Goal: Task Accomplishment & Management: Complete application form

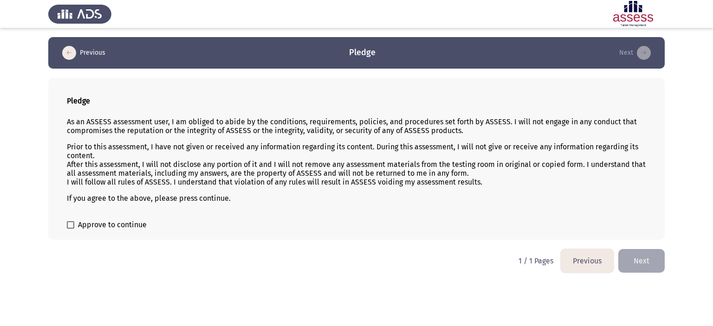
click at [67, 122] on p "As an ASSESS assessment user, I am obliged to abide by the conditions, requirem…" at bounding box center [356, 126] width 579 height 18
drag, startPoint x: 67, startPoint y: 122, endPoint x: 76, endPoint y: 122, distance: 8.4
click at [69, 122] on p "As an ASSESS assessment user, I am obliged to abide by the conditions, requirem…" at bounding box center [356, 126] width 579 height 18
click at [76, 122] on p "As an ASSESS assessment user, I am obliged to abide by the conditions, requirem…" at bounding box center [356, 126] width 579 height 18
click at [78, 199] on p "If you agree to the above, please press continue." at bounding box center [356, 198] width 579 height 9
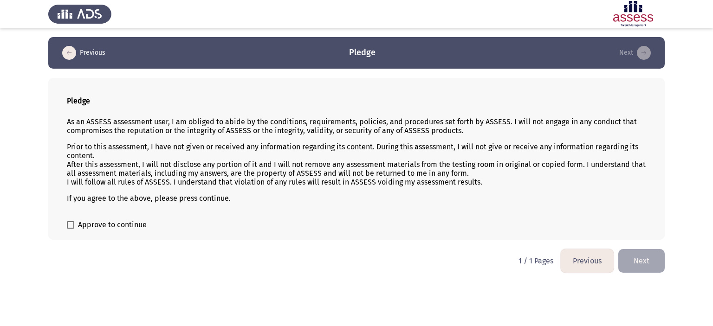
click at [78, 199] on p "If you agree to the above, please press continue." at bounding box center [356, 198] width 579 height 9
click at [72, 226] on span at bounding box center [70, 224] width 7 height 7
click at [71, 229] on input "Approve to continue" at bounding box center [70, 229] width 0 height 0
checkbox input "true"
click at [644, 260] on button "Next" at bounding box center [641, 261] width 46 height 24
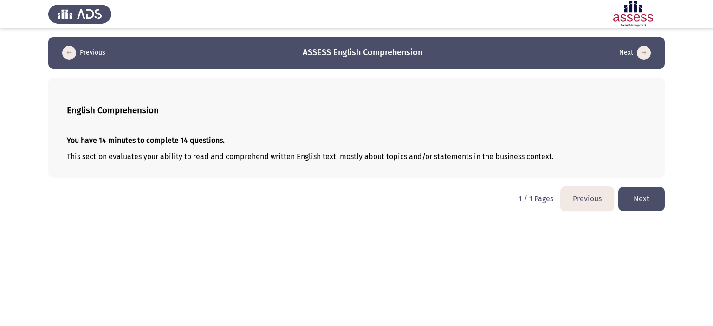
click at [193, 156] on p "This section evaluates your ability to read and comprehend written English text…" at bounding box center [356, 156] width 579 height 9
drag, startPoint x: 219, startPoint y: 157, endPoint x: 498, endPoint y: 164, distance: 278.7
click at [498, 164] on div "You have 14 minutes to complete 14 questions. This section evaluates your abili…" at bounding box center [356, 149] width 579 height 40
click at [638, 201] on button "Next" at bounding box center [641, 199] width 46 height 24
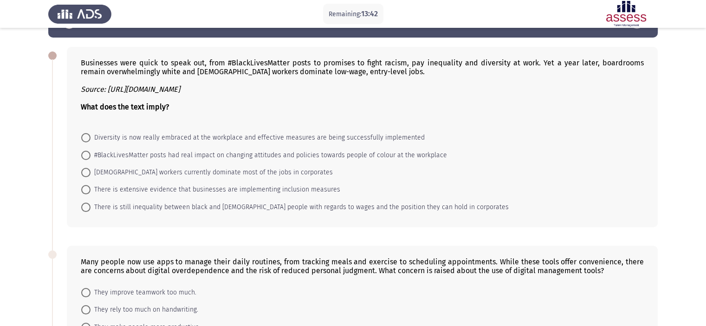
scroll to position [46, 0]
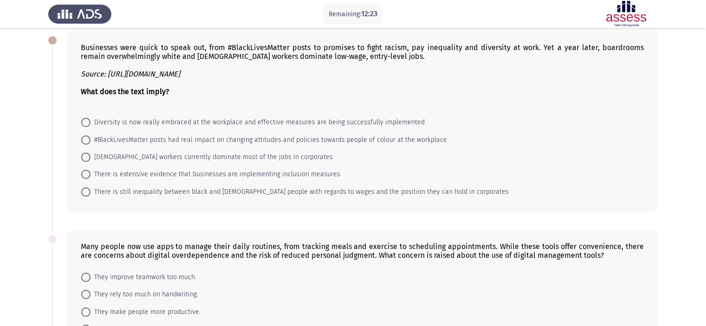
drag, startPoint x: 102, startPoint y: 172, endPoint x: 236, endPoint y: 108, distance: 148.7
click at [236, 108] on div "Businesses were quick to speak out, from #BlackLivesMatter posts to promises to…" at bounding box center [362, 122] width 591 height 181
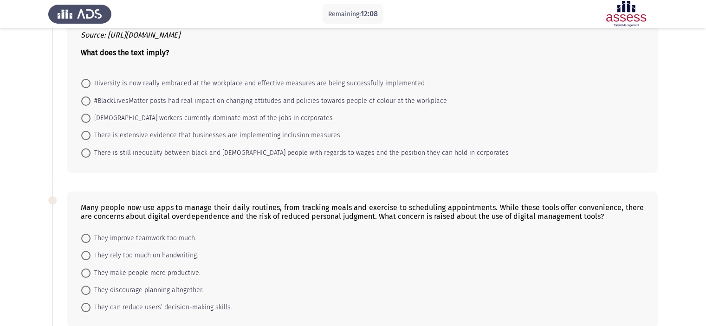
scroll to position [139, 0]
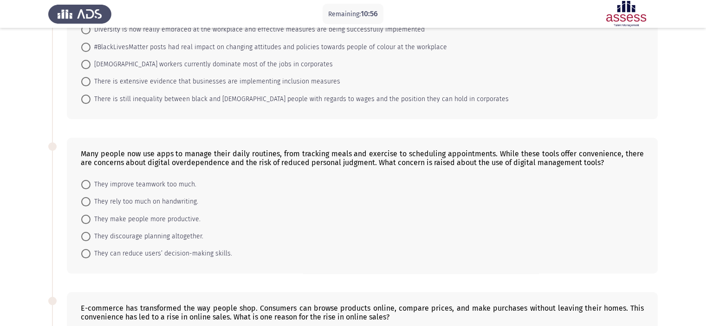
click at [95, 217] on span "They make people more productive." at bounding box center [146, 219] width 110 height 11
click at [91, 217] on input "They make people more productive." at bounding box center [85, 219] width 9 height 9
radio input "true"
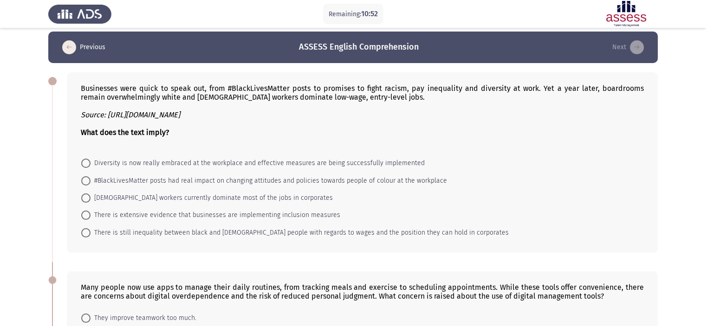
scroll to position [0, 0]
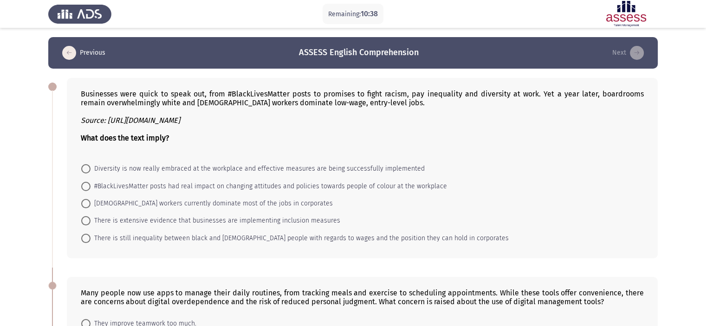
click at [119, 238] on span "There is still inequality between black and [DEMOGRAPHIC_DATA] people with rega…" at bounding box center [300, 238] width 418 height 11
click at [91, 238] on input "There is still inequality between black and [DEMOGRAPHIC_DATA] people with rega…" at bounding box center [85, 238] width 9 height 9
radio input "true"
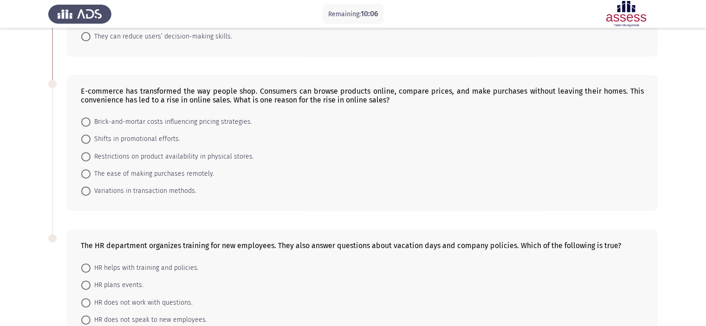
scroll to position [371, 0]
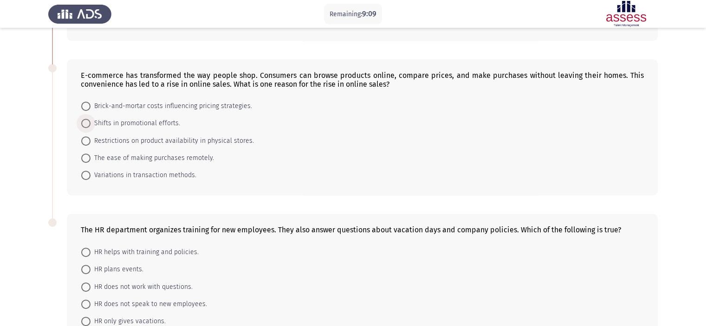
click at [121, 125] on span "Shifts in promotional efforts." at bounding box center [136, 123] width 90 height 11
click at [91, 125] on input "Shifts in promotional efforts." at bounding box center [85, 123] width 9 height 9
radio input "true"
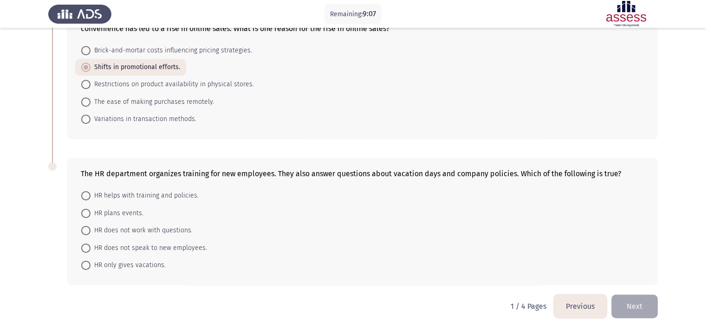
scroll to position [432, 0]
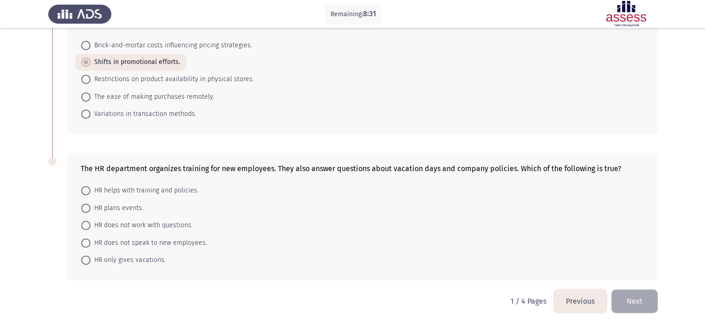
click at [136, 191] on span "HR helps with training and policies." at bounding box center [145, 190] width 108 height 11
click at [91, 191] on input "HR helps with training and policies." at bounding box center [85, 190] width 9 height 9
radio input "true"
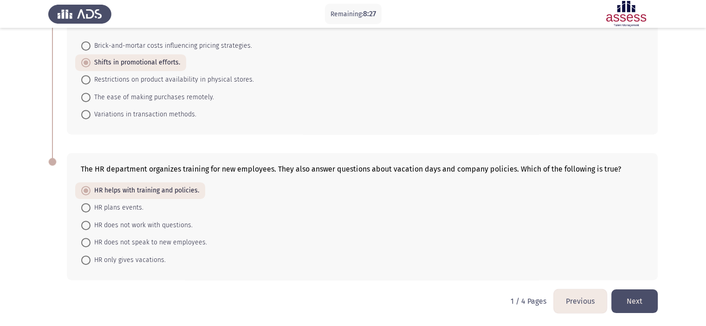
click at [626, 295] on button "Next" at bounding box center [634, 302] width 46 height 24
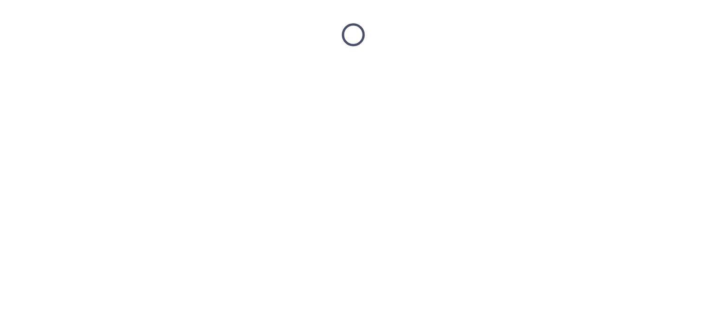
scroll to position [0, 0]
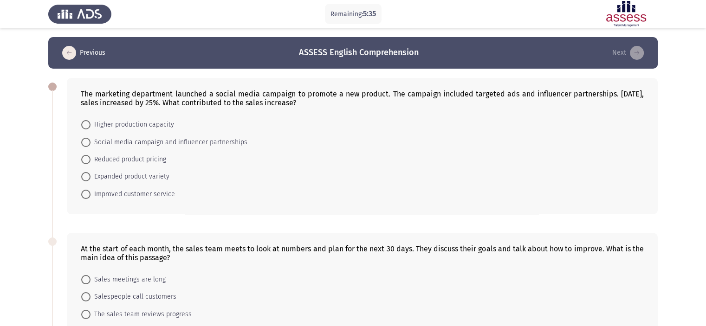
click at [99, 138] on span "Social media campaign and influencer partnerships" at bounding box center [169, 142] width 157 height 11
click at [91, 138] on input "Social media campaign and influencer partnerships" at bounding box center [85, 142] width 9 height 9
radio input "true"
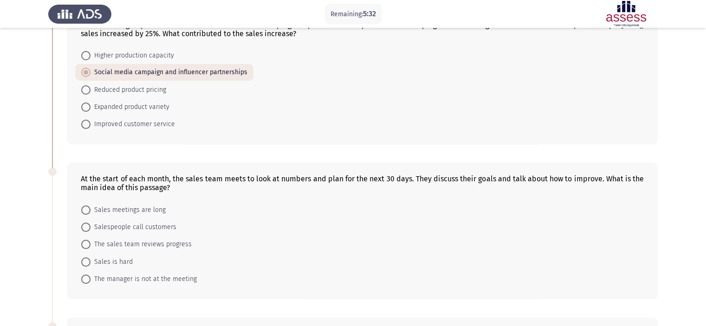
scroll to position [146, 0]
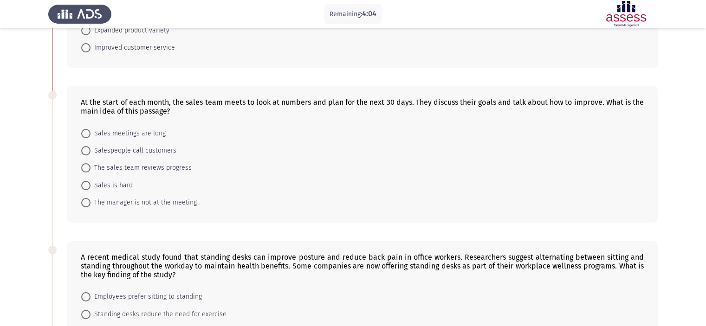
click at [145, 168] on span "The sales team reviews progress" at bounding box center [141, 167] width 101 height 11
click at [91, 168] on input "The sales team reviews progress" at bounding box center [85, 167] width 9 height 9
radio input "true"
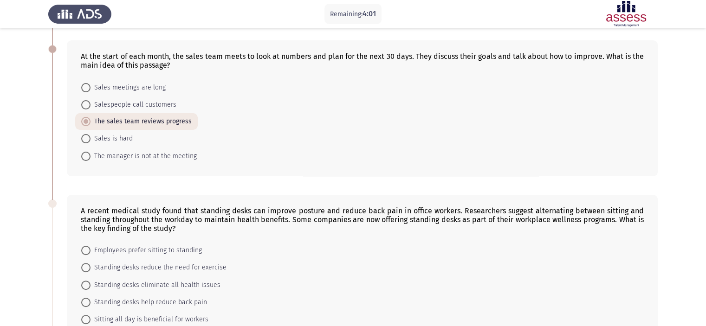
scroll to position [285, 0]
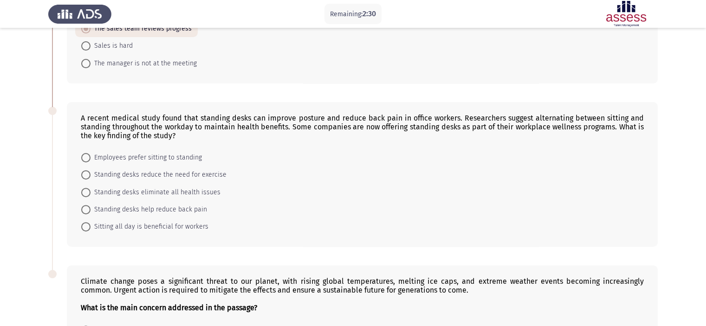
click at [139, 174] on span "Standing desks reduce the need for exercise" at bounding box center [159, 174] width 136 height 11
click at [91, 174] on input "Standing desks reduce the need for exercise" at bounding box center [85, 174] width 9 height 9
radio input "true"
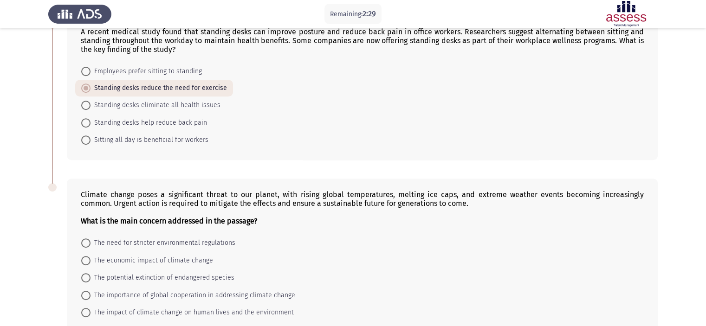
scroll to position [423, 0]
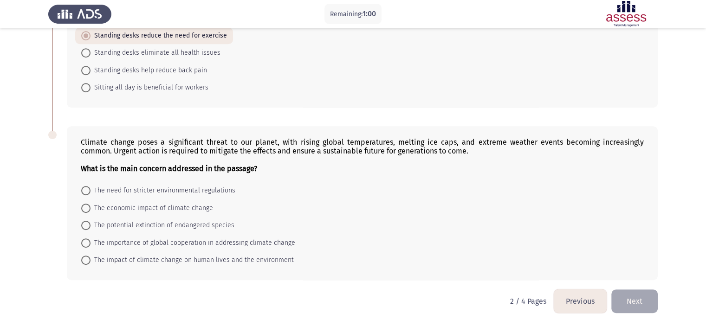
click at [220, 244] on span "The importance of global cooperation in addressing climate change" at bounding box center [193, 243] width 205 height 11
click at [91, 244] on input "The importance of global cooperation in addressing climate change" at bounding box center [85, 243] width 9 height 9
radio input "true"
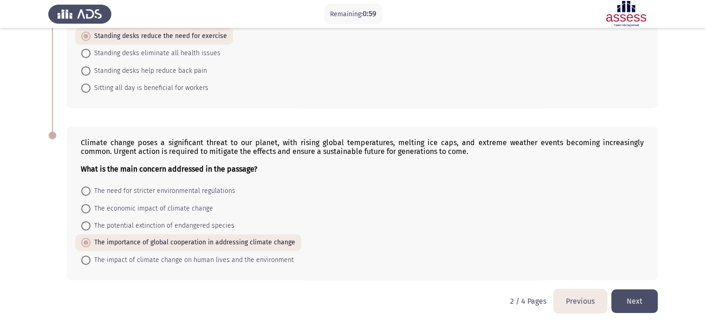
click at [646, 299] on button "Next" at bounding box center [634, 302] width 46 height 24
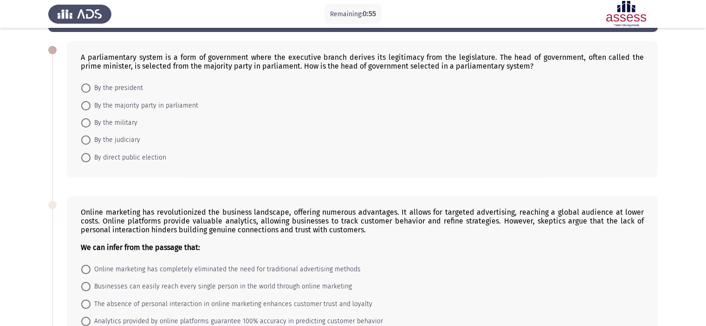
scroll to position [0, 0]
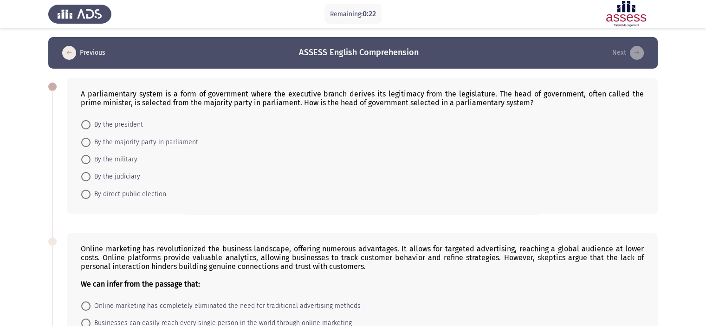
click at [145, 192] on span "By direct public election" at bounding box center [129, 194] width 76 height 11
click at [91, 192] on input "By direct public election" at bounding box center [85, 194] width 9 height 9
radio input "true"
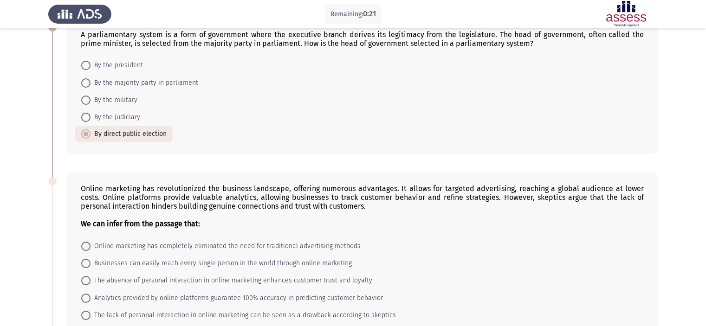
scroll to position [139, 0]
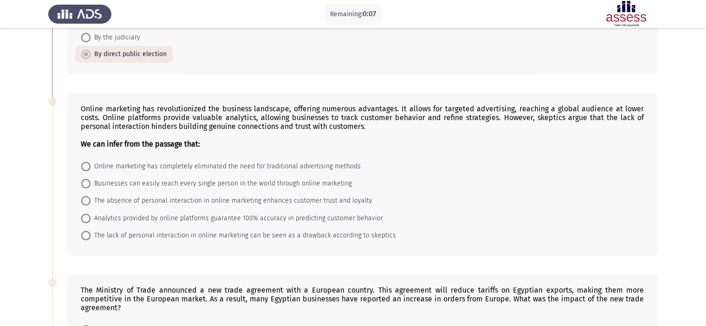
click at [156, 217] on span "Analytics provided by online platforms guarantee 100% accuracy in predicting cu…" at bounding box center [237, 218] width 292 height 11
click at [91, 217] on input "Analytics provided by online platforms guarantee 100% accuracy in predicting cu…" at bounding box center [85, 218] width 9 height 9
radio input "true"
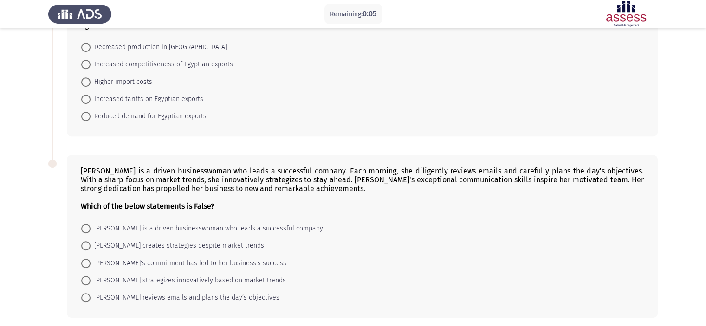
scroll to position [367, 0]
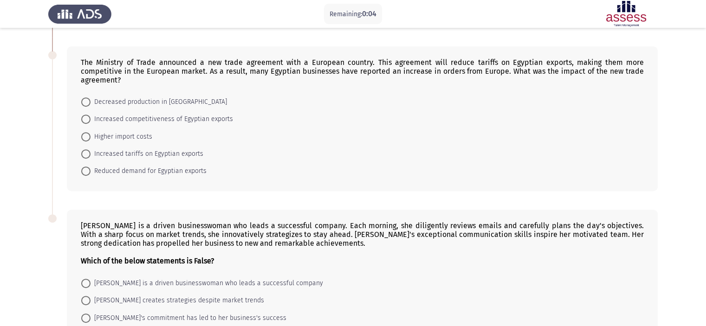
click at [130, 169] on span "Reduced demand for Egyptian exports" at bounding box center [149, 171] width 116 height 11
click at [91, 169] on input "Reduced demand for Egyptian exports" at bounding box center [85, 171] width 9 height 9
radio input "true"
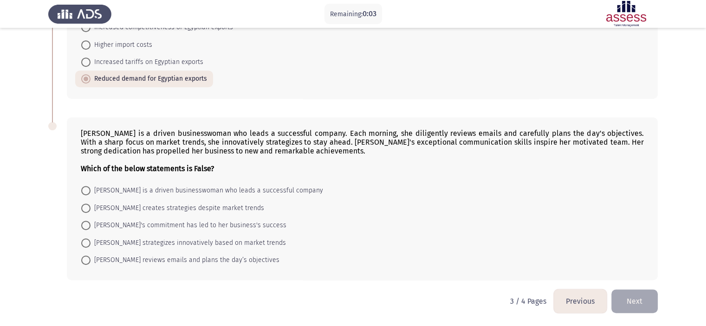
click at [152, 212] on span "[PERSON_NAME] creates strategies despite market trends" at bounding box center [178, 208] width 174 height 11
click at [91, 212] on input "[PERSON_NAME] creates strategies despite market trends" at bounding box center [85, 208] width 9 height 9
radio input "true"
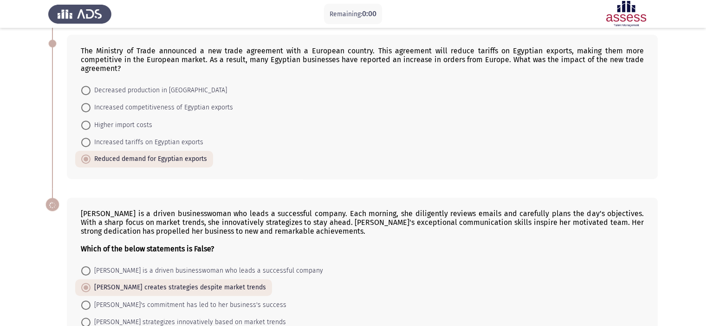
scroll to position [459, 0]
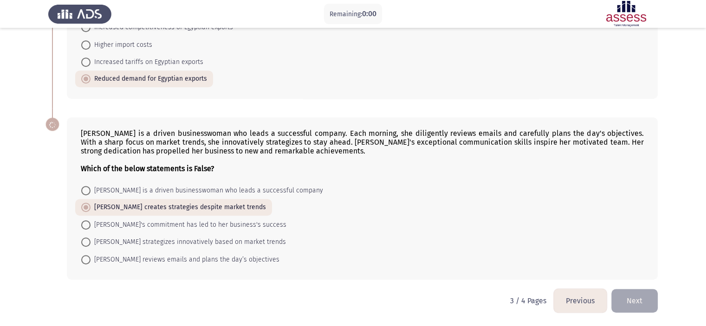
click at [627, 312] on button "Next" at bounding box center [634, 301] width 46 height 24
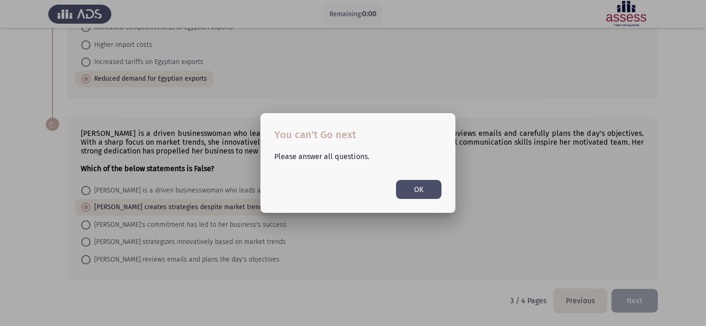
scroll to position [0, 0]
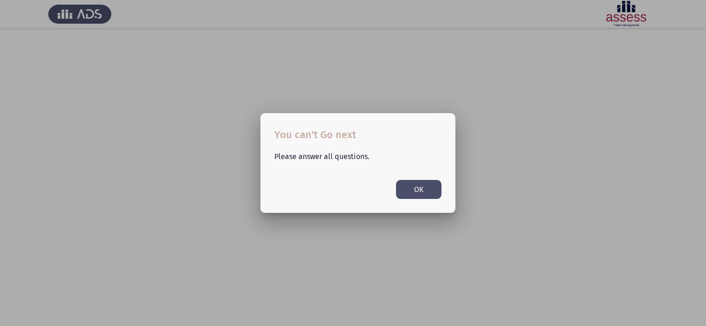
click at [425, 195] on button "OK" at bounding box center [418, 189] width 45 height 19
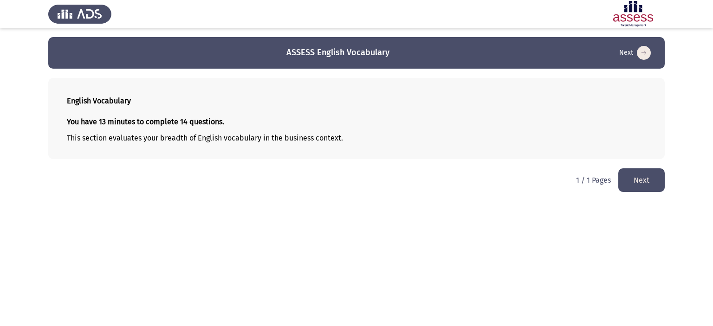
click at [643, 180] on button "Next" at bounding box center [641, 181] width 46 height 24
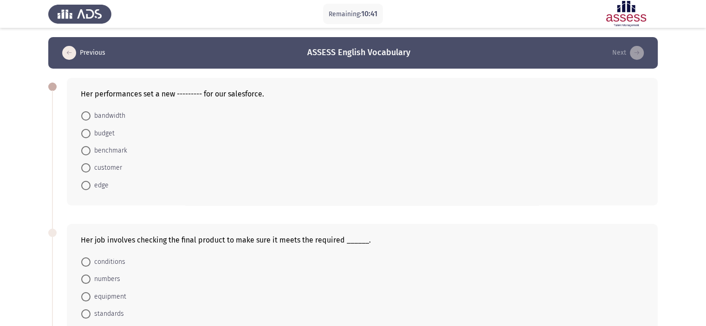
click at [102, 133] on span "budget" at bounding box center [103, 133] width 24 height 11
click at [91, 133] on input "budget" at bounding box center [85, 133] width 9 height 9
radio input "true"
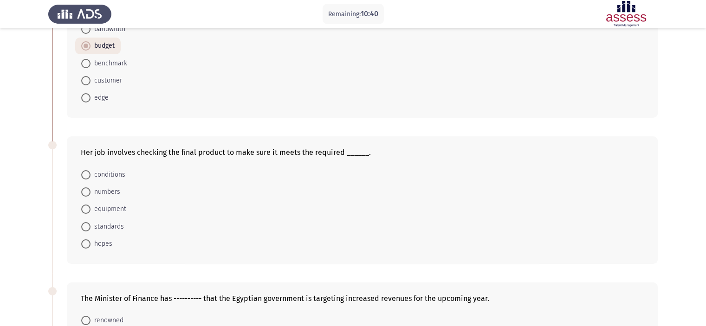
scroll to position [93, 0]
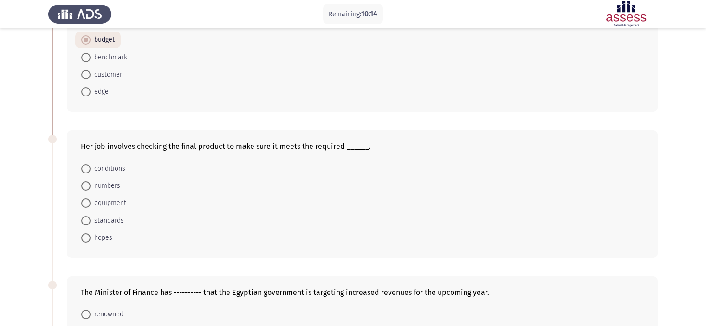
click at [117, 168] on span "conditions" at bounding box center [108, 168] width 35 height 11
click at [91, 168] on input "conditions" at bounding box center [85, 168] width 9 height 9
radio input "true"
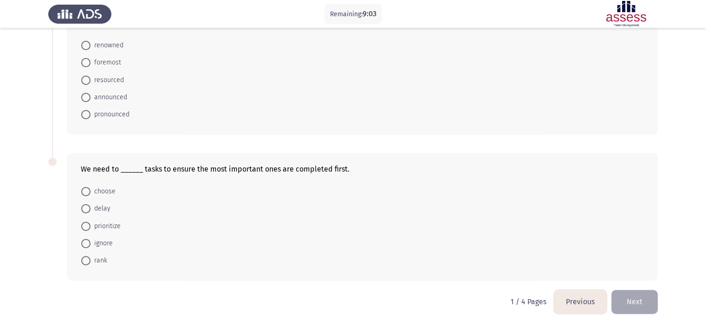
scroll to position [315, 0]
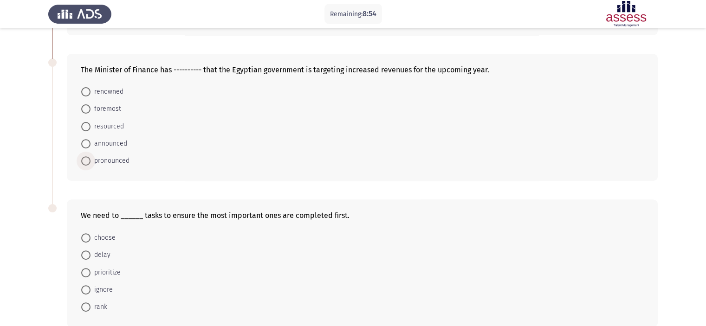
click at [104, 161] on span "pronounced" at bounding box center [110, 161] width 39 height 11
click at [91, 161] on input "pronounced" at bounding box center [85, 160] width 9 height 9
radio input "true"
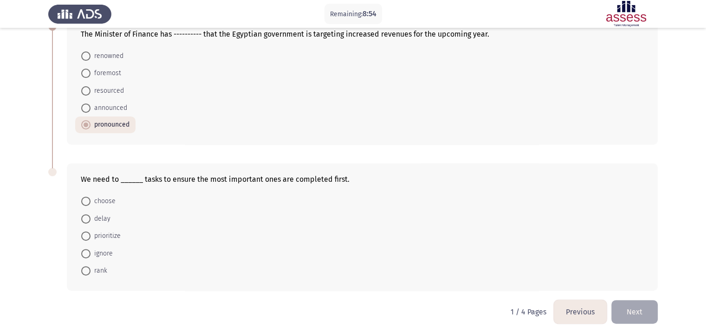
scroll to position [361, 0]
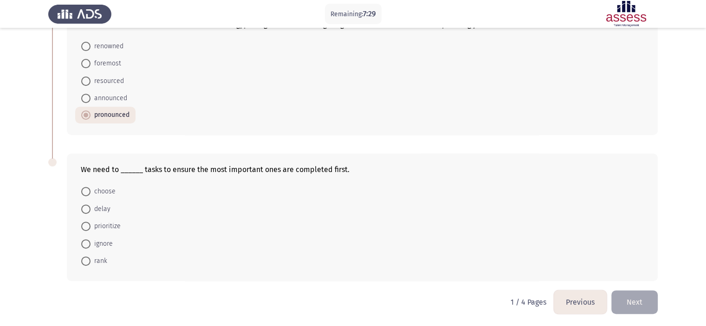
click at [86, 224] on span at bounding box center [85, 226] width 9 height 9
click at [86, 224] on input "prioritize" at bounding box center [85, 226] width 9 height 9
radio input "true"
click at [619, 299] on button "Next" at bounding box center [634, 303] width 46 height 24
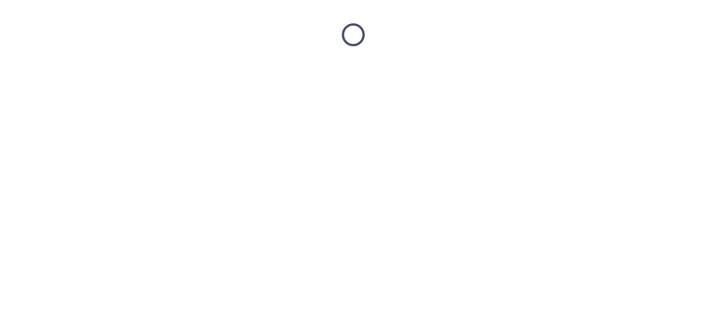
scroll to position [0, 0]
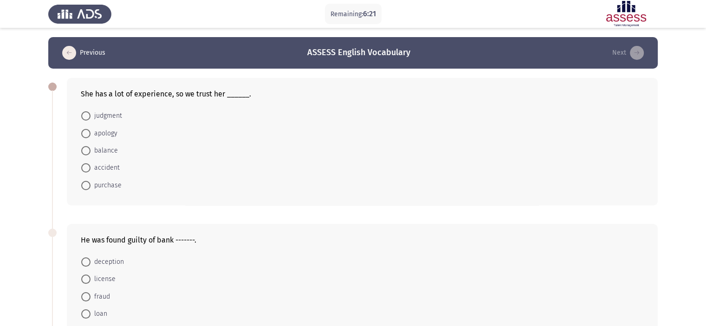
click at [109, 146] on span "balance" at bounding box center [104, 150] width 27 height 11
click at [91, 146] on input "balance" at bounding box center [85, 150] width 9 height 9
radio input "true"
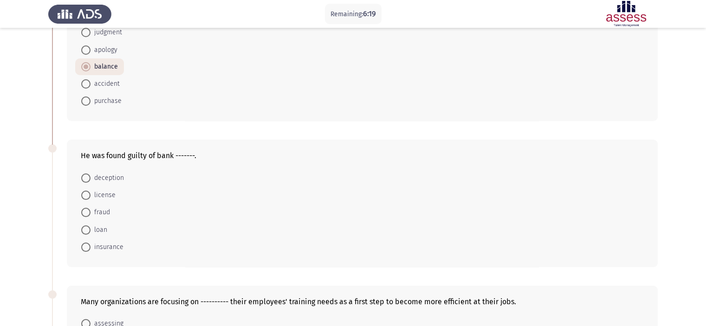
scroll to position [93, 0]
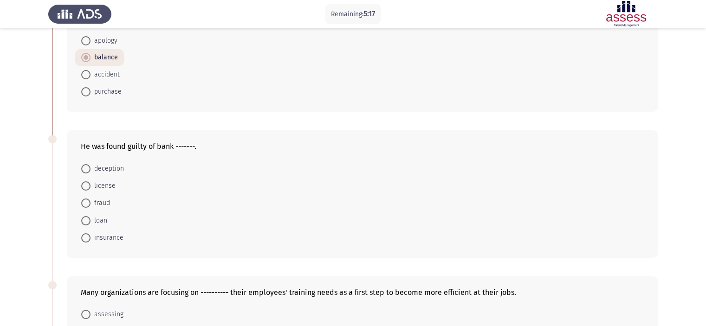
click at [104, 221] on span "loan" at bounding box center [99, 220] width 17 height 11
click at [91, 221] on input "loan" at bounding box center [85, 220] width 9 height 9
radio input "true"
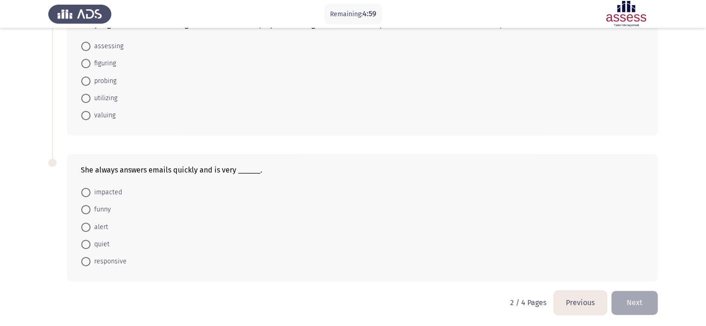
scroll to position [362, 0]
click at [104, 261] on span "responsive" at bounding box center [109, 260] width 36 height 11
click at [91, 261] on input "responsive" at bounding box center [85, 260] width 9 height 9
radio input "true"
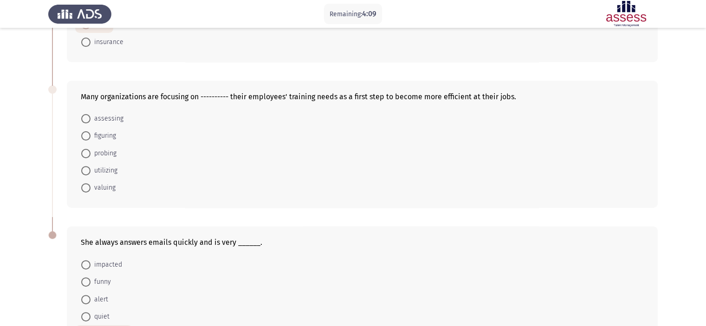
scroll to position [268, 0]
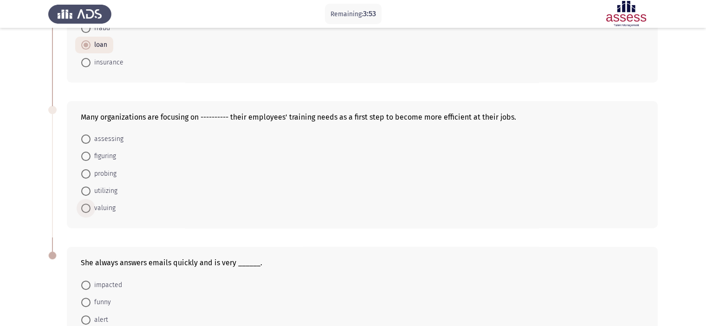
click at [107, 207] on span "valuing" at bounding box center [103, 208] width 25 height 11
click at [91, 207] on input "valuing" at bounding box center [85, 208] width 9 height 9
radio input "true"
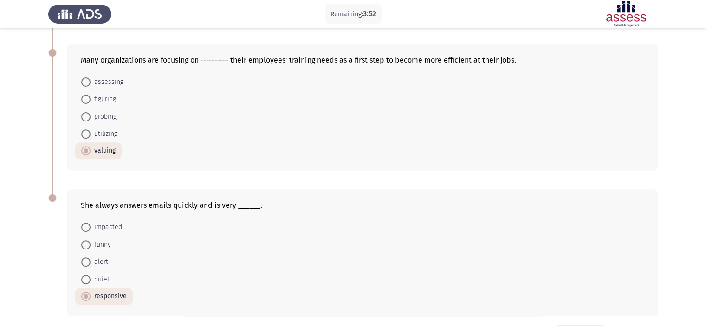
scroll to position [360, 0]
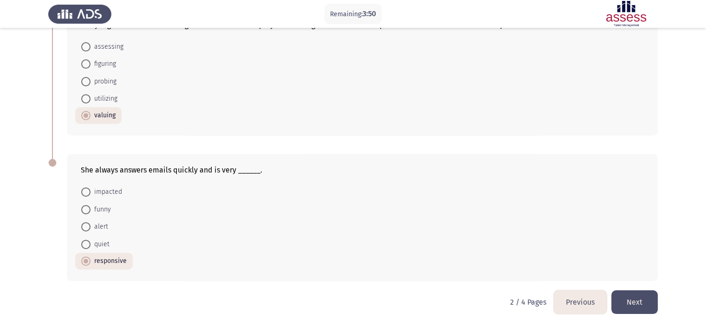
click at [628, 300] on button "Next" at bounding box center [634, 303] width 46 height 24
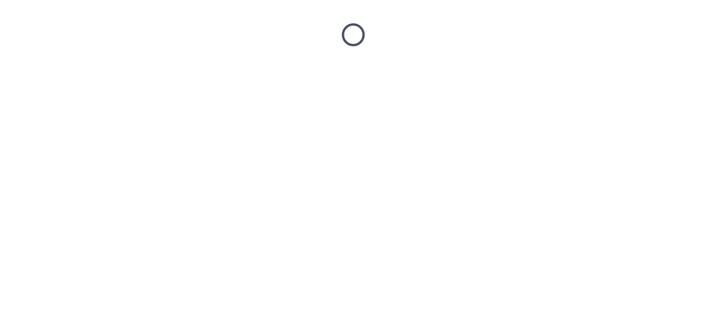
scroll to position [0, 0]
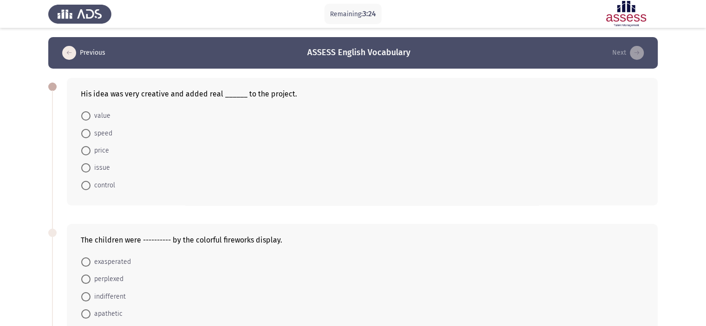
click at [110, 116] on mat-radio-button "value" at bounding box center [95, 115] width 41 height 17
click at [106, 116] on span "value" at bounding box center [101, 115] width 20 height 11
click at [91, 116] on input "value" at bounding box center [85, 115] width 9 height 9
radio input "true"
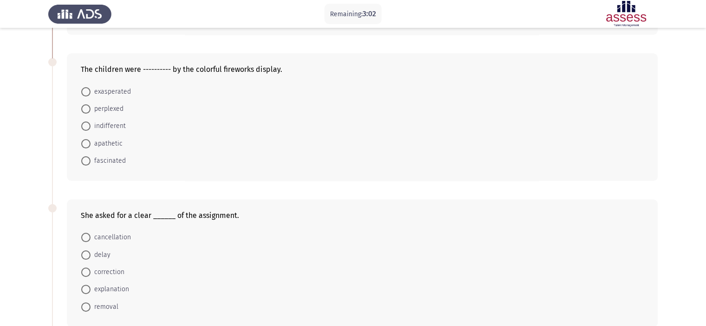
scroll to position [186, 0]
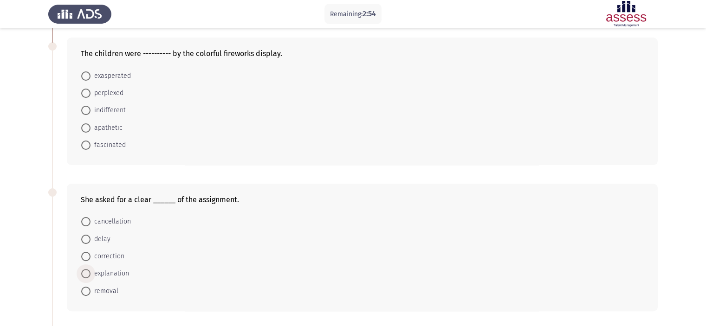
click at [111, 271] on span "explanation" at bounding box center [110, 273] width 39 height 11
click at [91, 271] on input "explanation" at bounding box center [85, 273] width 9 height 9
radio input "true"
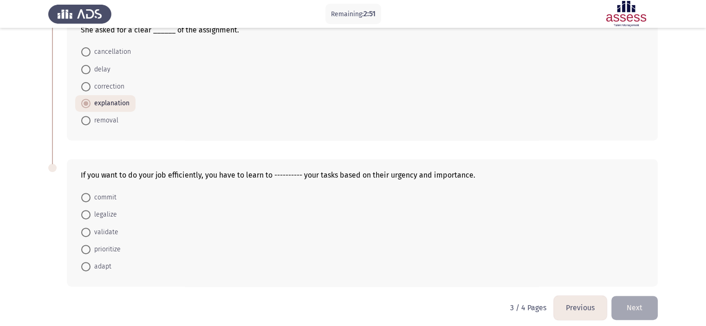
scroll to position [362, 0]
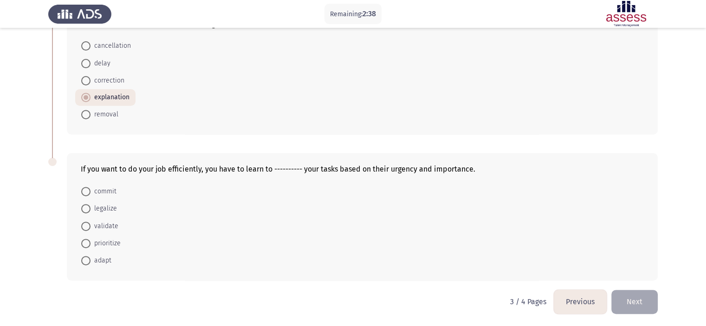
click at [116, 244] on span "prioritize" at bounding box center [106, 243] width 30 height 11
click at [91, 244] on input "prioritize" at bounding box center [85, 243] width 9 height 9
radio input "true"
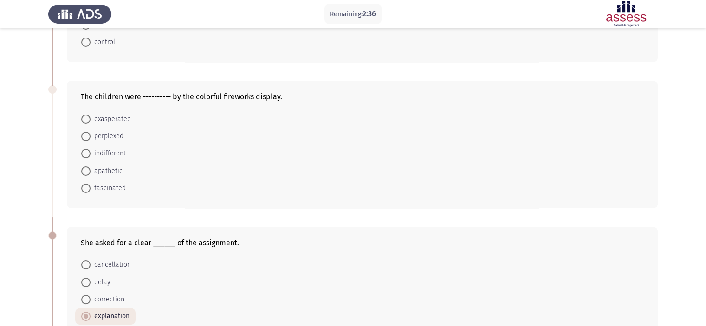
scroll to position [129, 0]
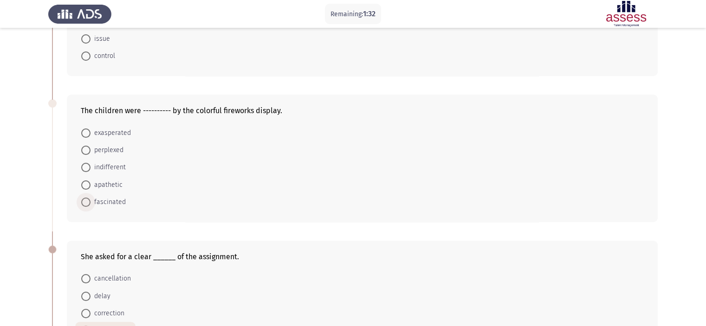
click at [117, 200] on span "fascinated" at bounding box center [108, 202] width 35 height 11
click at [91, 200] on input "fascinated" at bounding box center [85, 202] width 9 height 9
radio input "true"
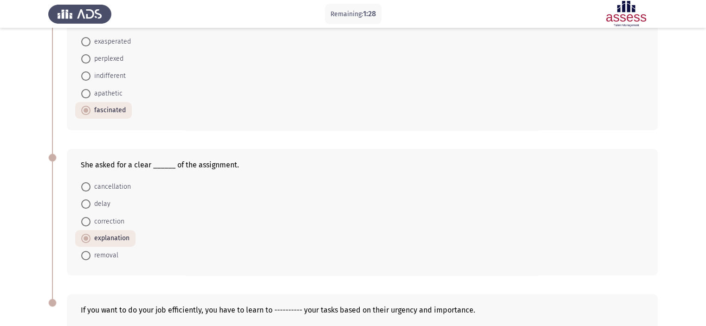
scroll to position [221, 0]
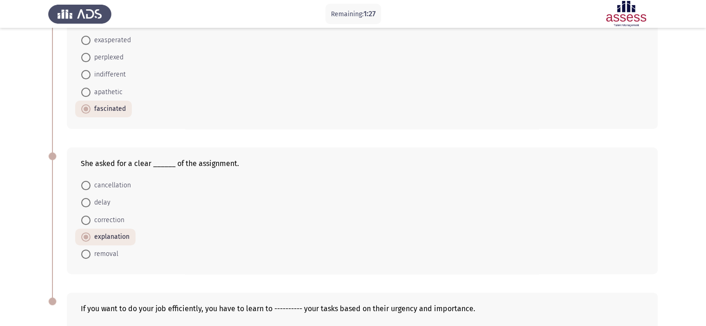
click at [126, 183] on span "cancellation" at bounding box center [111, 185] width 40 height 11
click at [91, 183] on input "cancellation" at bounding box center [85, 185] width 9 height 9
radio input "true"
click at [121, 234] on span "explanation" at bounding box center [110, 237] width 39 height 11
click at [91, 234] on input "explanation" at bounding box center [85, 237] width 9 height 9
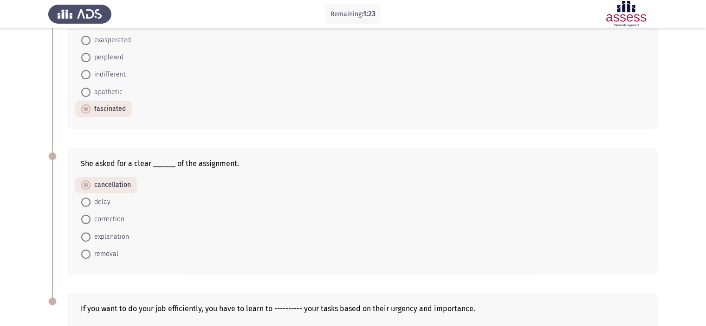
radio input "true"
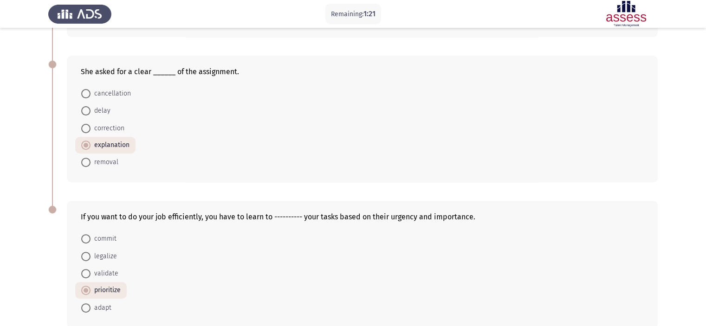
scroll to position [360, 0]
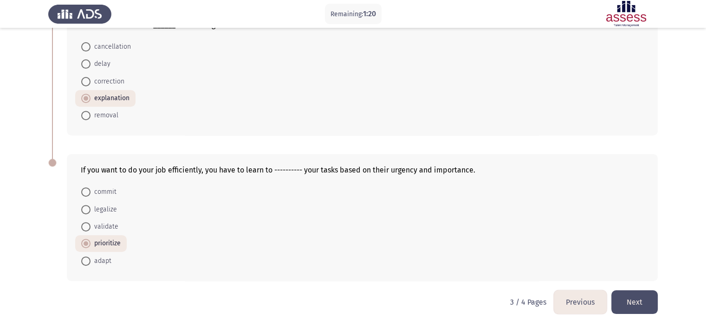
click at [639, 301] on button "Next" at bounding box center [634, 303] width 46 height 24
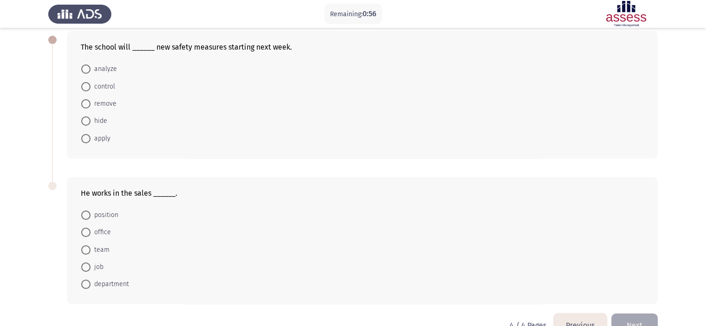
scroll to position [24, 0]
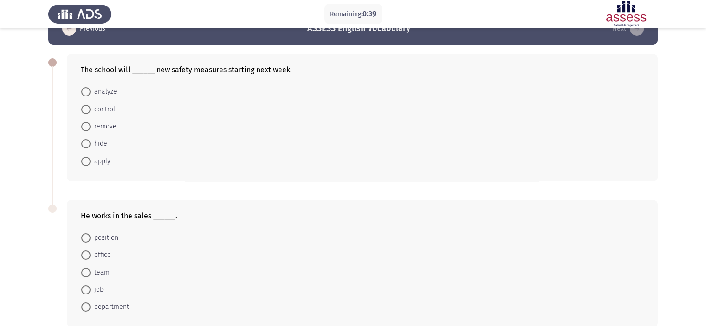
click at [104, 167] on mat-radio-button "apply" at bounding box center [95, 160] width 41 height 17
click at [104, 162] on span "apply" at bounding box center [101, 161] width 20 height 11
click at [91, 162] on input "apply" at bounding box center [85, 161] width 9 height 9
radio input "true"
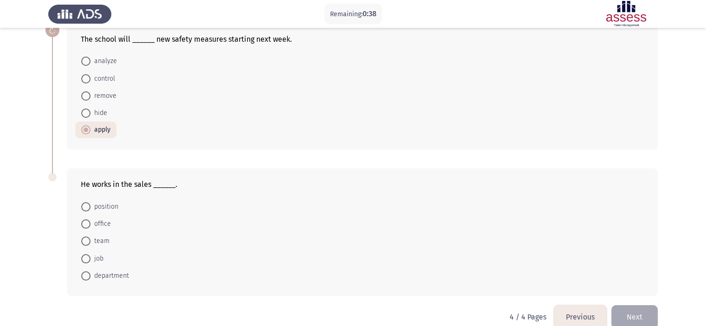
scroll to position [71, 0]
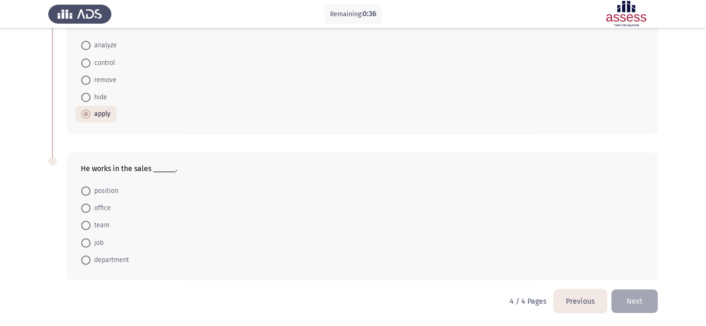
click at [110, 260] on span "department" at bounding box center [110, 260] width 39 height 11
click at [91, 260] on input "department" at bounding box center [85, 260] width 9 height 9
radio input "true"
click at [625, 302] on button "Next" at bounding box center [634, 302] width 46 height 24
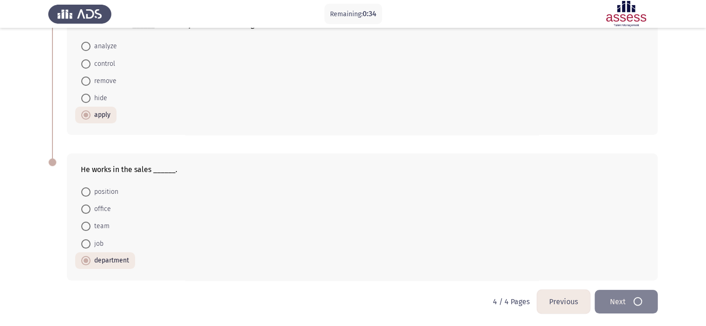
scroll to position [0, 0]
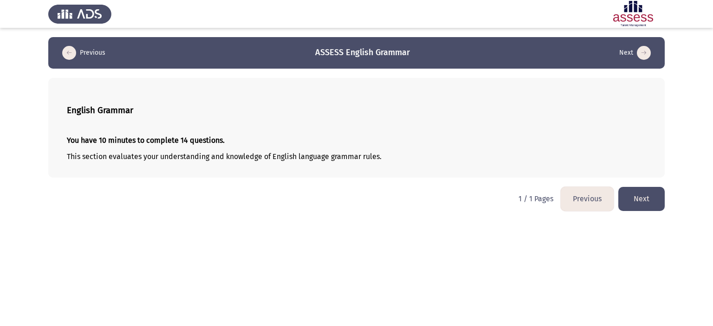
click at [650, 198] on button "Next" at bounding box center [641, 199] width 46 height 24
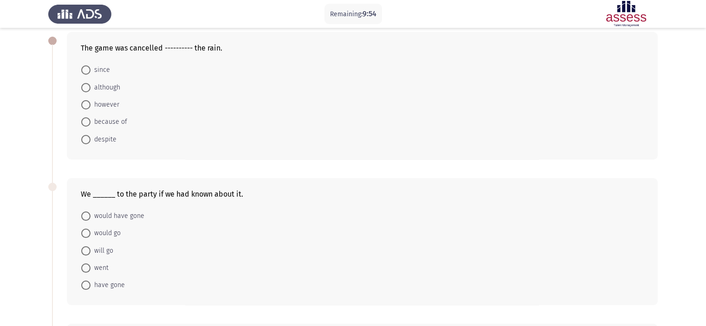
scroll to position [46, 0]
click at [106, 117] on span "because of" at bounding box center [109, 121] width 37 height 11
click at [91, 117] on input "because of" at bounding box center [85, 121] width 9 height 9
radio input "true"
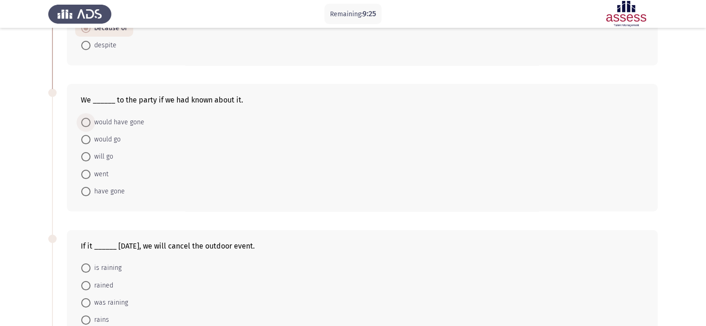
click at [123, 122] on span "would have gone" at bounding box center [118, 122] width 54 height 11
click at [91, 122] on input "would have gone" at bounding box center [85, 122] width 9 height 9
radio input "true"
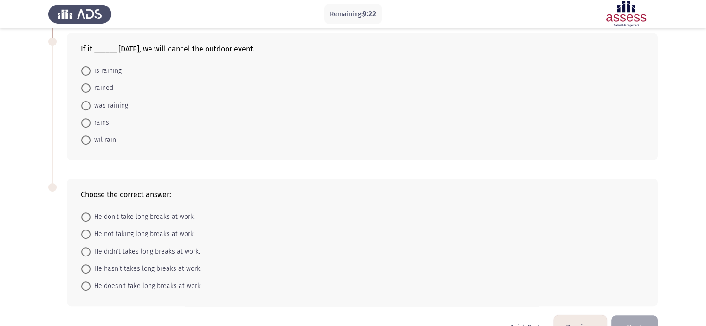
scroll to position [315, 0]
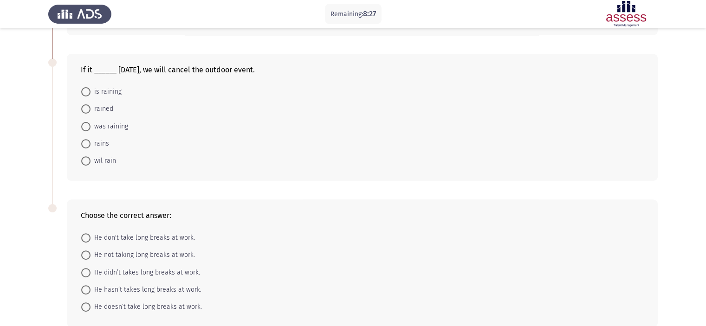
click at [99, 143] on span "rains" at bounding box center [100, 143] width 19 height 11
click at [91, 143] on input "rains" at bounding box center [85, 143] width 9 height 9
radio input "true"
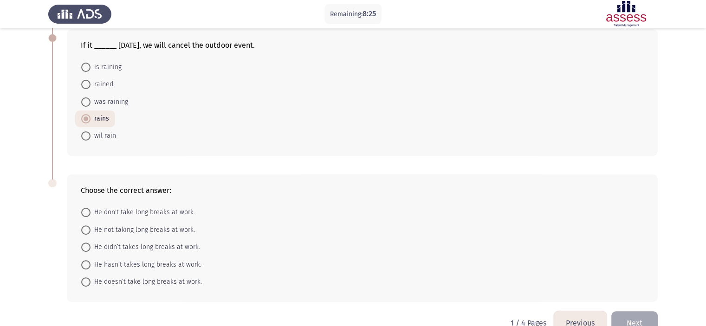
scroll to position [361, 0]
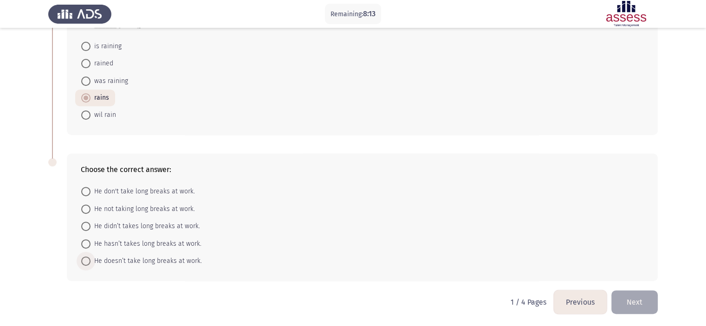
click at [110, 257] on span "He doesn’t take long breaks at work." at bounding box center [146, 261] width 111 height 11
click at [91, 257] on input "He doesn’t take long breaks at work." at bounding box center [85, 261] width 9 height 9
radio input "true"
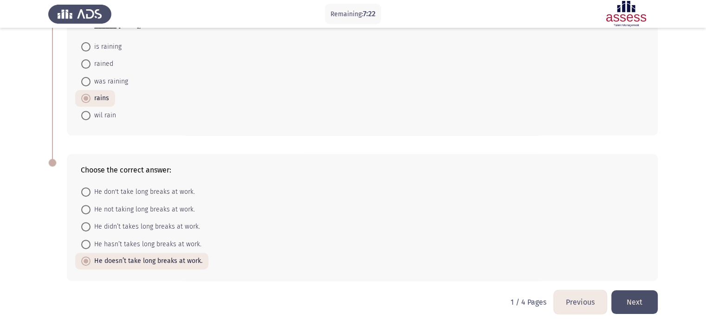
click at [625, 295] on button "Next" at bounding box center [634, 303] width 46 height 24
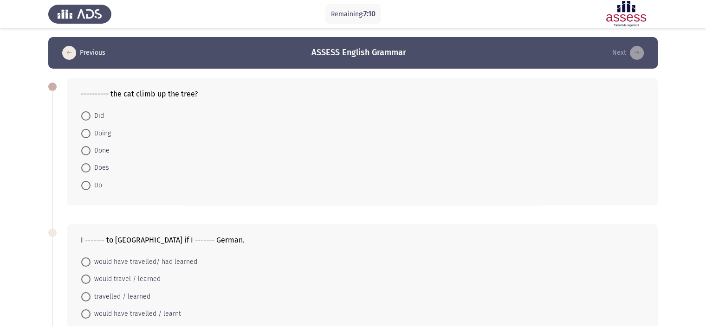
click at [101, 167] on span "Does" at bounding box center [100, 167] width 19 height 11
click at [91, 167] on input "Does" at bounding box center [85, 167] width 9 height 9
radio input "true"
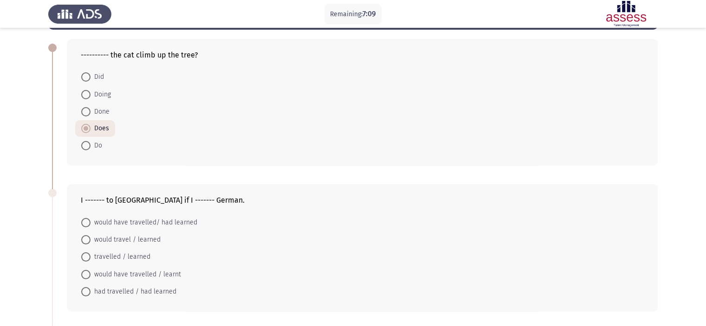
scroll to position [93, 0]
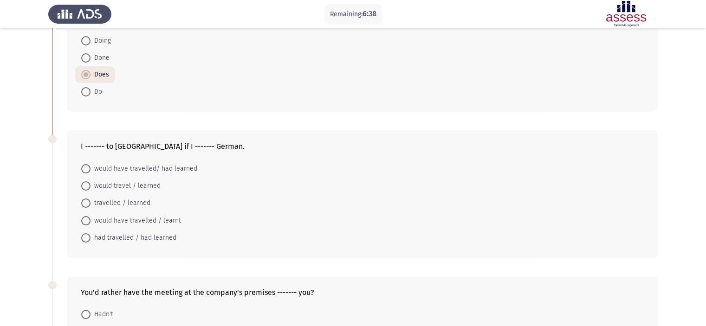
click at [106, 184] on span "would travel / learned" at bounding box center [126, 186] width 70 height 11
click at [91, 184] on input "would travel / learned" at bounding box center [85, 186] width 9 height 9
radio input "true"
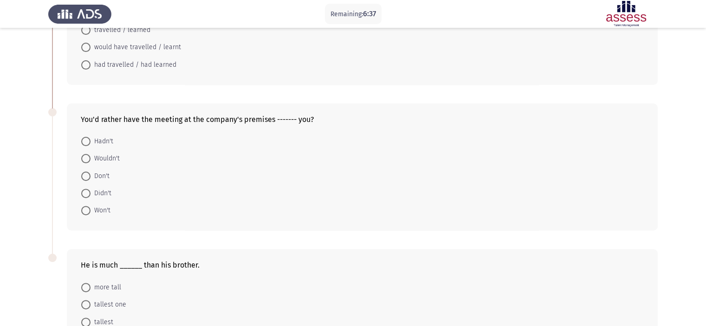
scroll to position [279, 0]
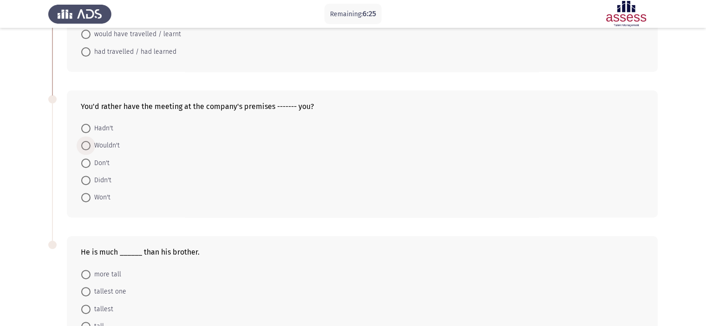
click at [114, 144] on span "Wouldn't" at bounding box center [105, 145] width 29 height 11
click at [91, 144] on input "Wouldn't" at bounding box center [85, 145] width 9 height 9
radio input "true"
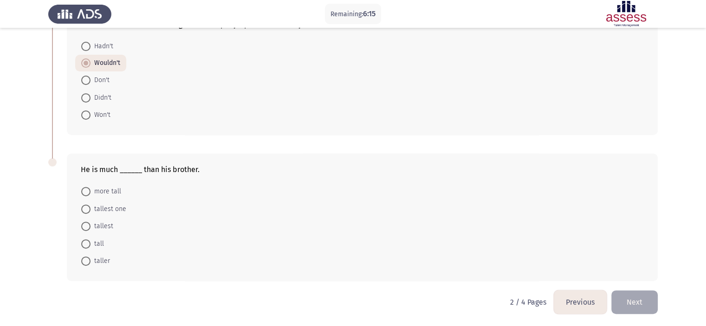
click at [102, 193] on span "more tall" at bounding box center [106, 191] width 31 height 11
click at [91, 193] on input "more tall" at bounding box center [85, 191] width 9 height 9
radio input "true"
click at [104, 258] on span "taller" at bounding box center [100, 261] width 19 height 11
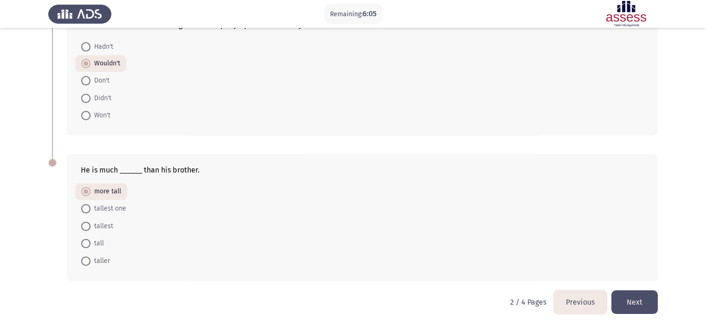
click at [91, 258] on input "taller" at bounding box center [85, 261] width 9 height 9
radio input "true"
click at [632, 302] on button "Next" at bounding box center [634, 303] width 46 height 24
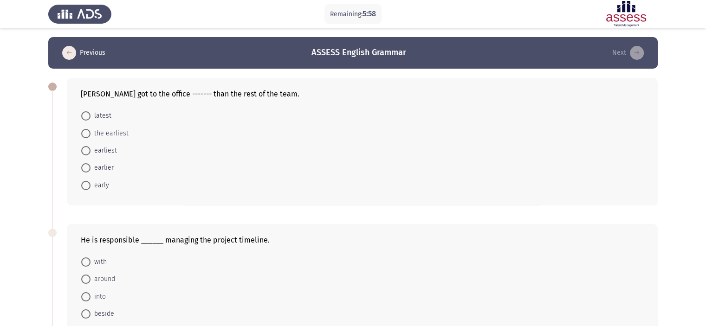
scroll to position [46, 0]
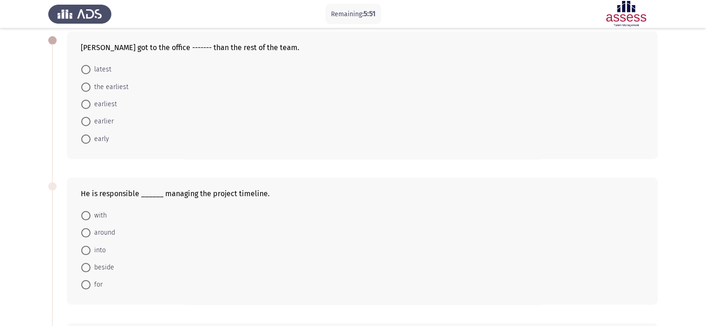
click at [98, 121] on span "earlier" at bounding box center [102, 121] width 23 height 11
click at [91, 121] on input "earlier" at bounding box center [85, 121] width 9 height 9
radio input "true"
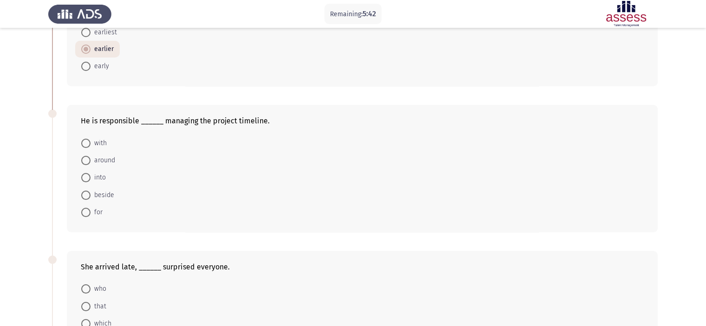
scroll to position [139, 0]
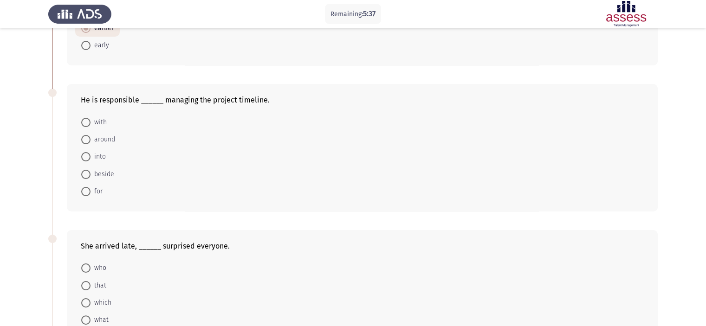
click at [103, 188] on mat-radio-button "for" at bounding box center [91, 191] width 33 height 17
click at [102, 188] on span "for" at bounding box center [97, 191] width 12 height 11
click at [91, 188] on input "for" at bounding box center [85, 191] width 9 height 9
radio input "true"
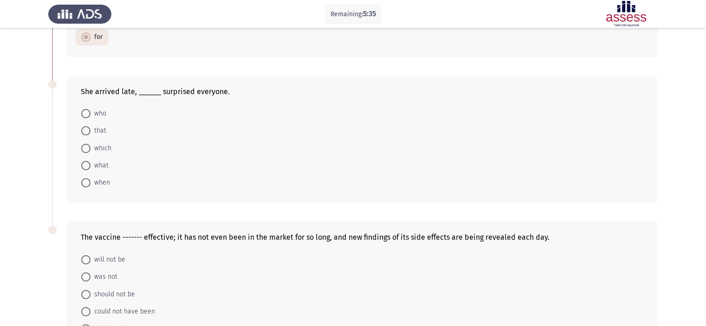
scroll to position [315, 0]
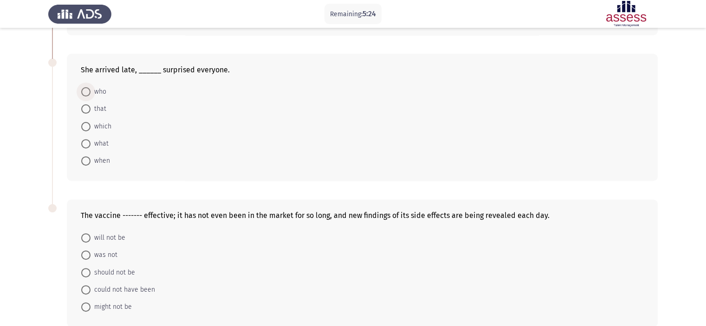
click at [103, 92] on span "who" at bounding box center [99, 91] width 16 height 11
click at [91, 92] on input "who" at bounding box center [85, 91] width 9 height 9
radio input "true"
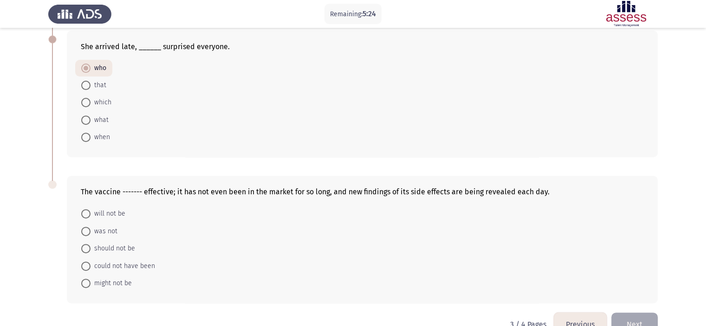
scroll to position [361, 0]
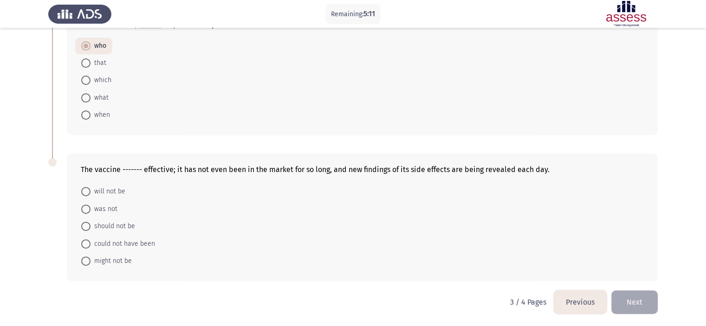
click at [120, 189] on span "will not be" at bounding box center [108, 191] width 35 height 11
click at [91, 189] on input "will not be" at bounding box center [85, 191] width 9 height 9
radio input "true"
click at [626, 300] on button "Next" at bounding box center [634, 303] width 46 height 24
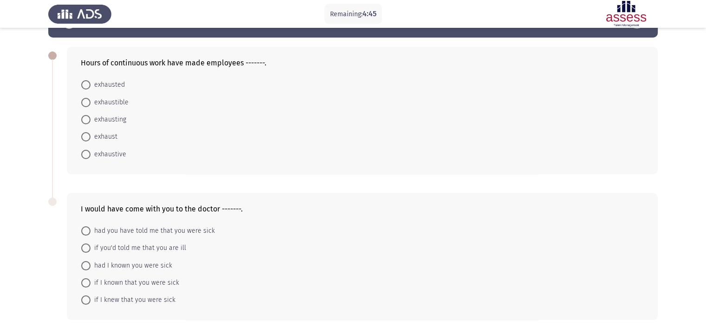
scroll to position [46, 0]
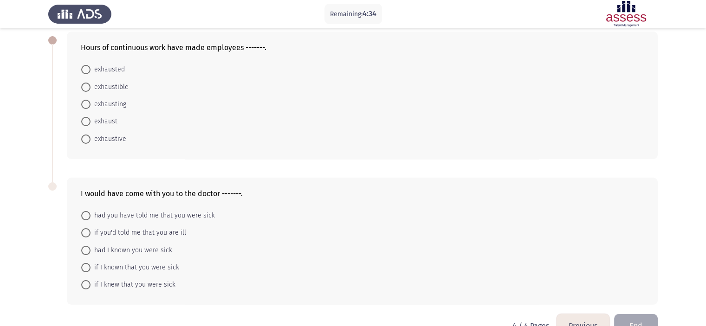
drag, startPoint x: 110, startPoint y: 103, endPoint x: 202, endPoint y: 123, distance: 94.6
click at [110, 103] on span "exhausting" at bounding box center [109, 104] width 36 height 11
click at [91, 103] on input "exhausting" at bounding box center [85, 104] width 9 height 9
radio input "true"
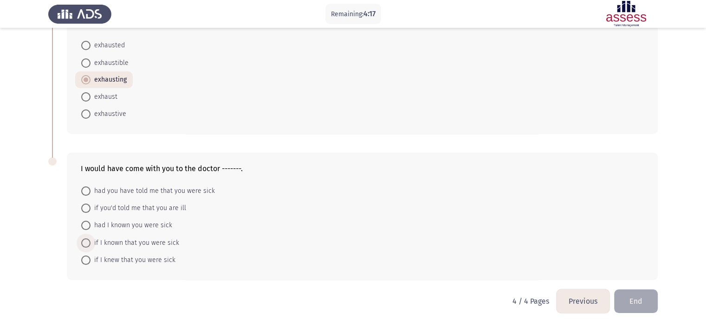
click at [144, 244] on span "if I known that you were sick" at bounding box center [135, 243] width 89 height 11
click at [91, 244] on input "if I known that you were sick" at bounding box center [85, 243] width 9 height 9
radio input "true"
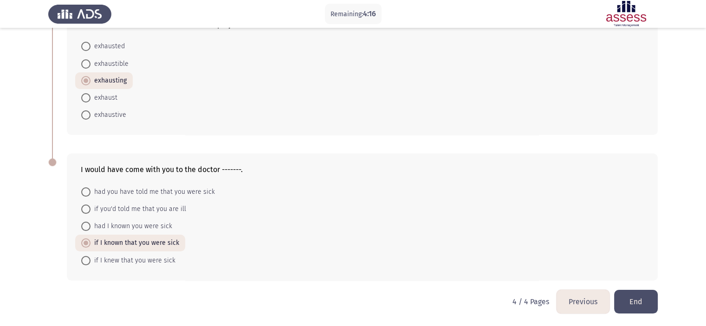
click at [633, 304] on button "End" at bounding box center [636, 302] width 44 height 24
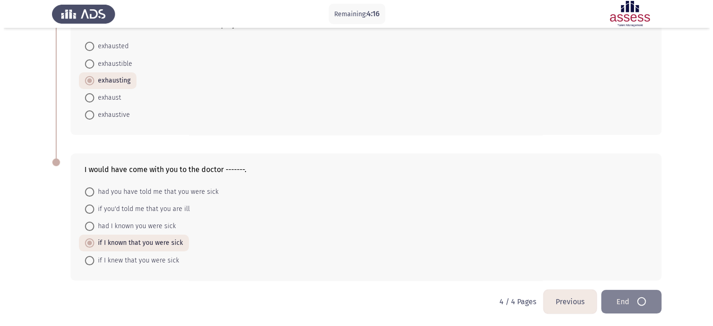
scroll to position [0, 0]
